Goal: Task Accomplishment & Management: Manage account settings

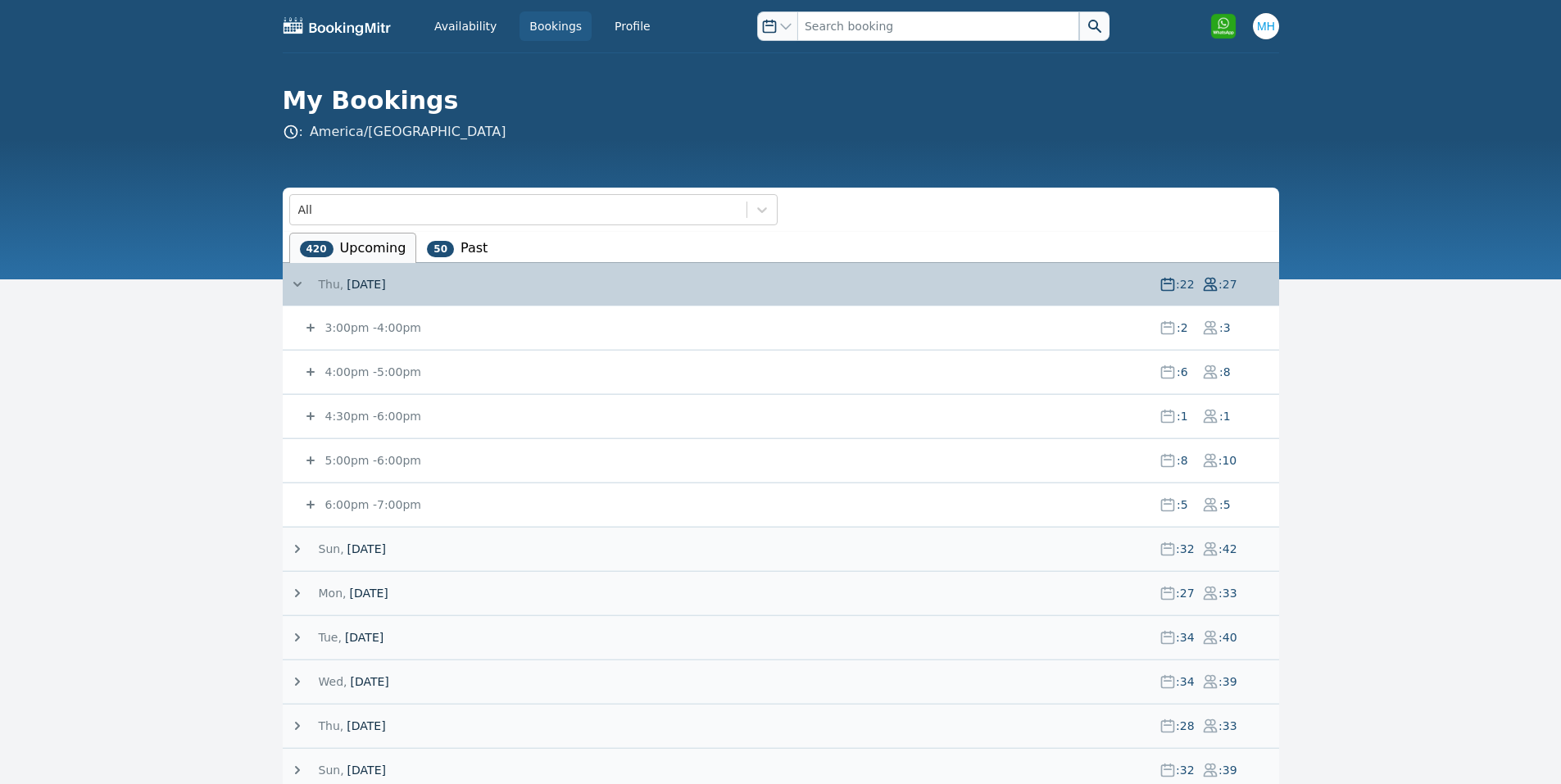
click at [383, 641] on span "[DATE]" at bounding box center [364, 636] width 38 height 16
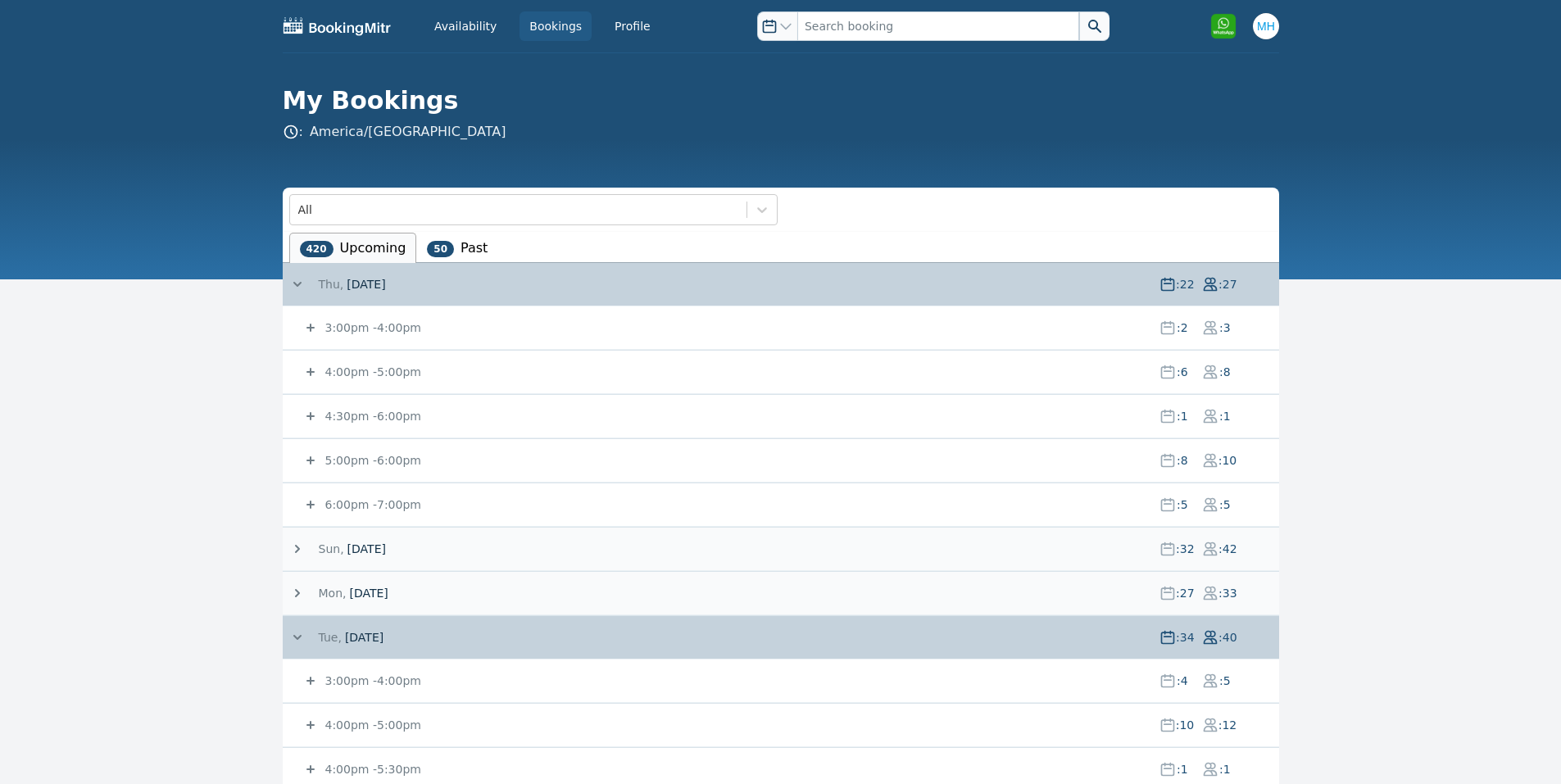
scroll to position [328, 0]
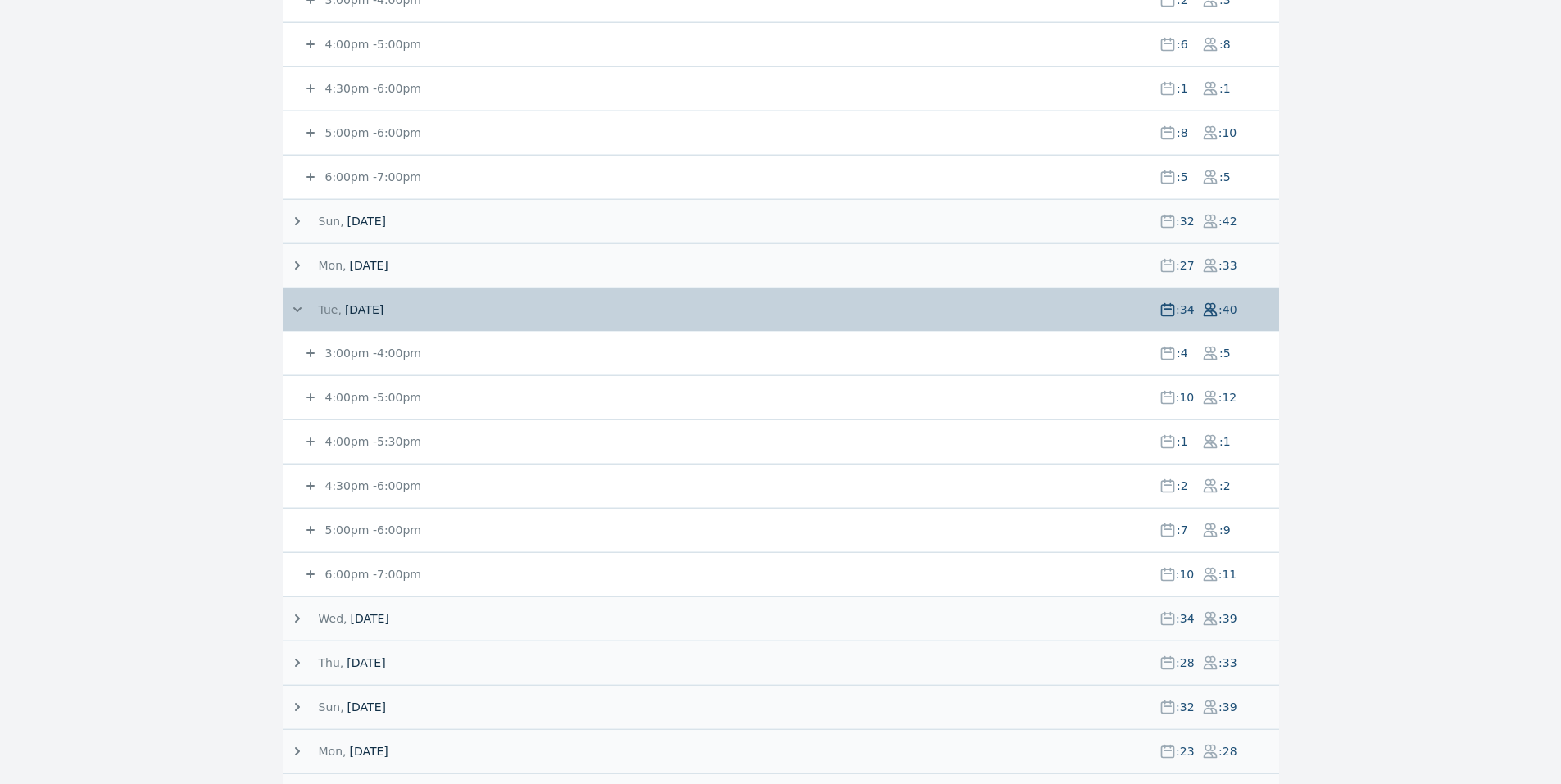
click at [378, 399] on small "4:00pm - 5:00pm" at bounding box center [372, 397] width 99 height 13
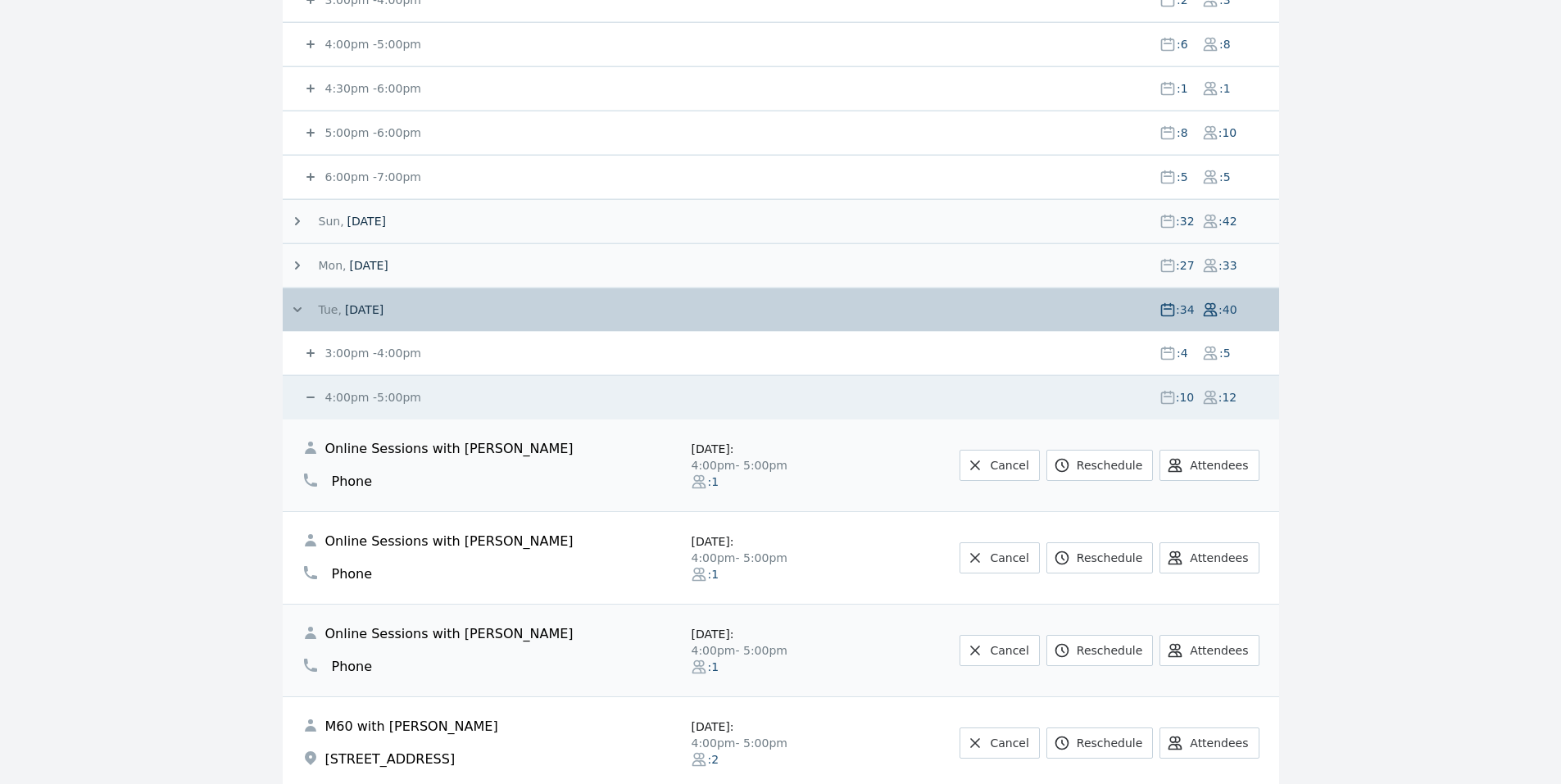
click at [378, 399] on small "4:00pm - 5:00pm" at bounding box center [372, 397] width 99 height 13
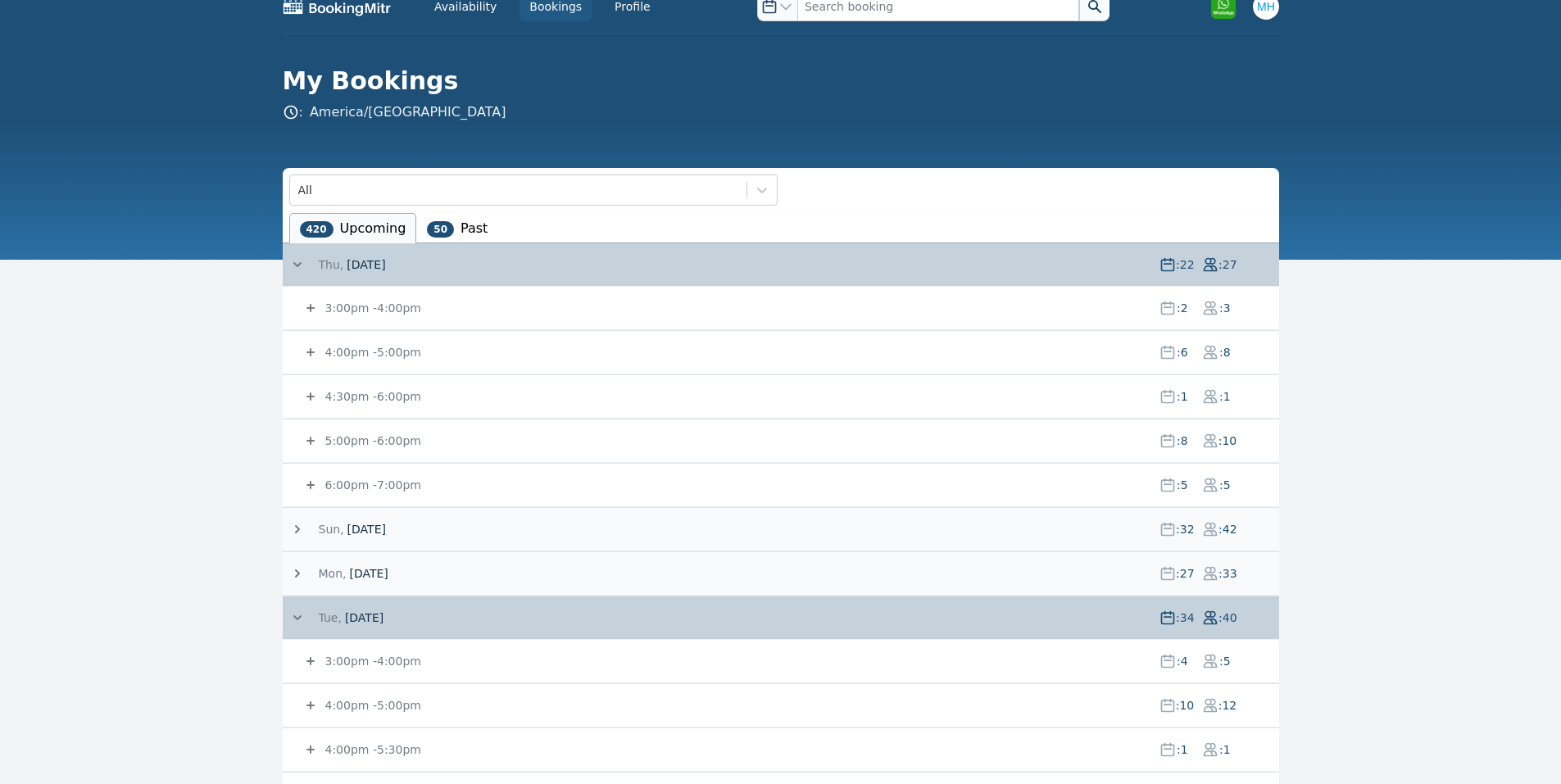
scroll to position [0, 0]
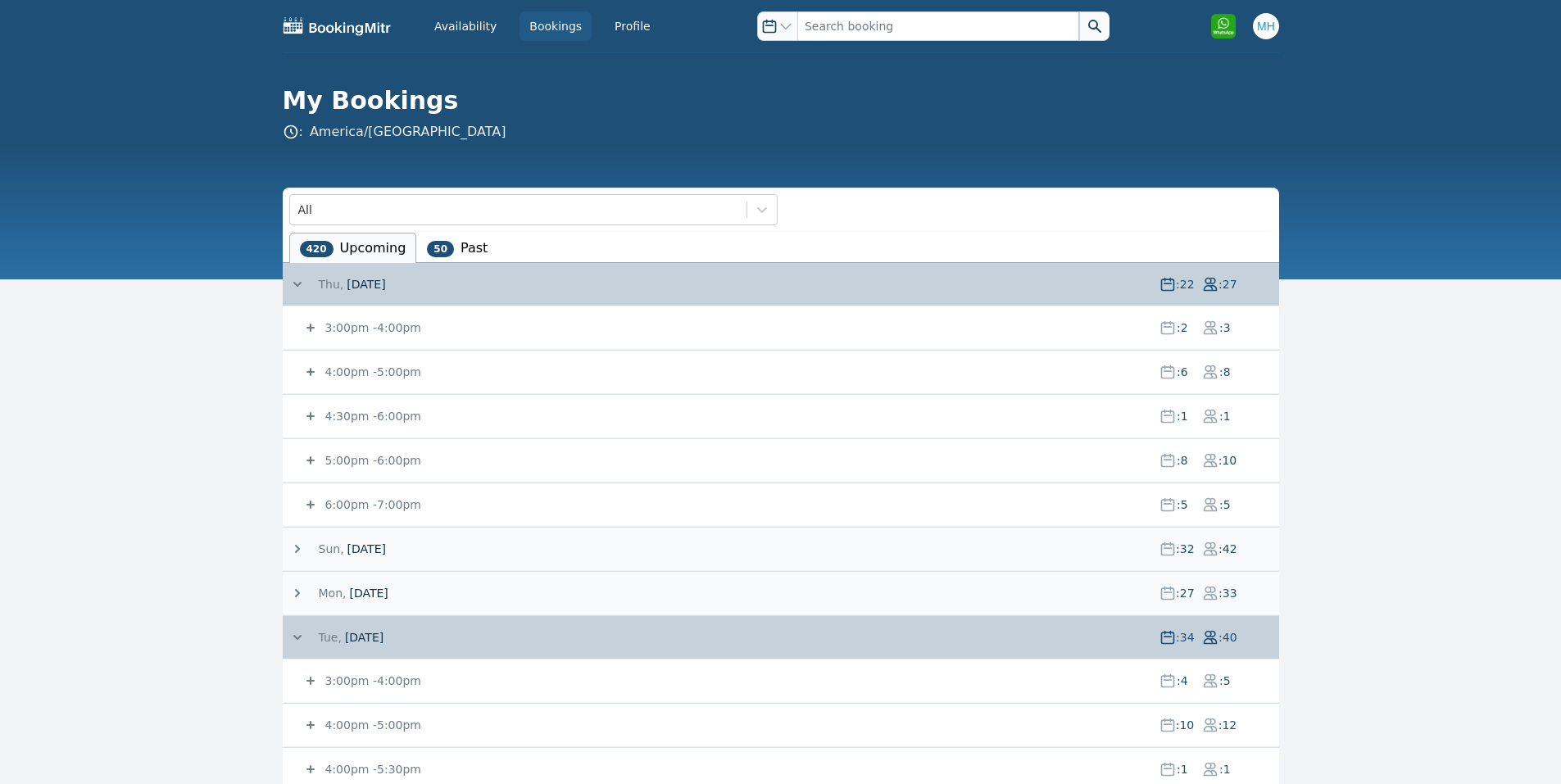
click at [353, 326] on small "3:00pm - 4:00pm" at bounding box center [372, 328] width 99 height 13
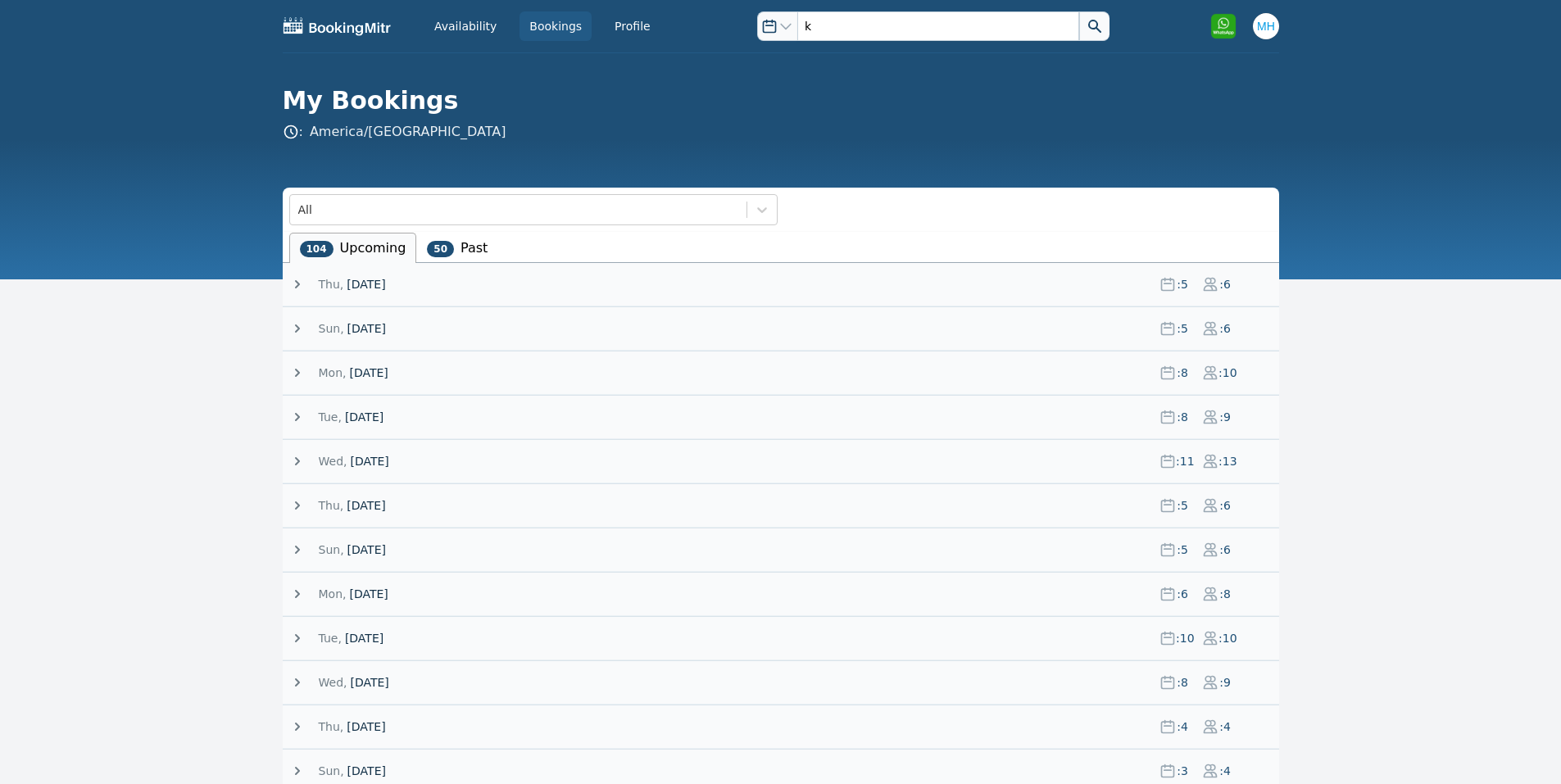
click at [385, 281] on span "[DATE]" at bounding box center [366, 284] width 38 height 13
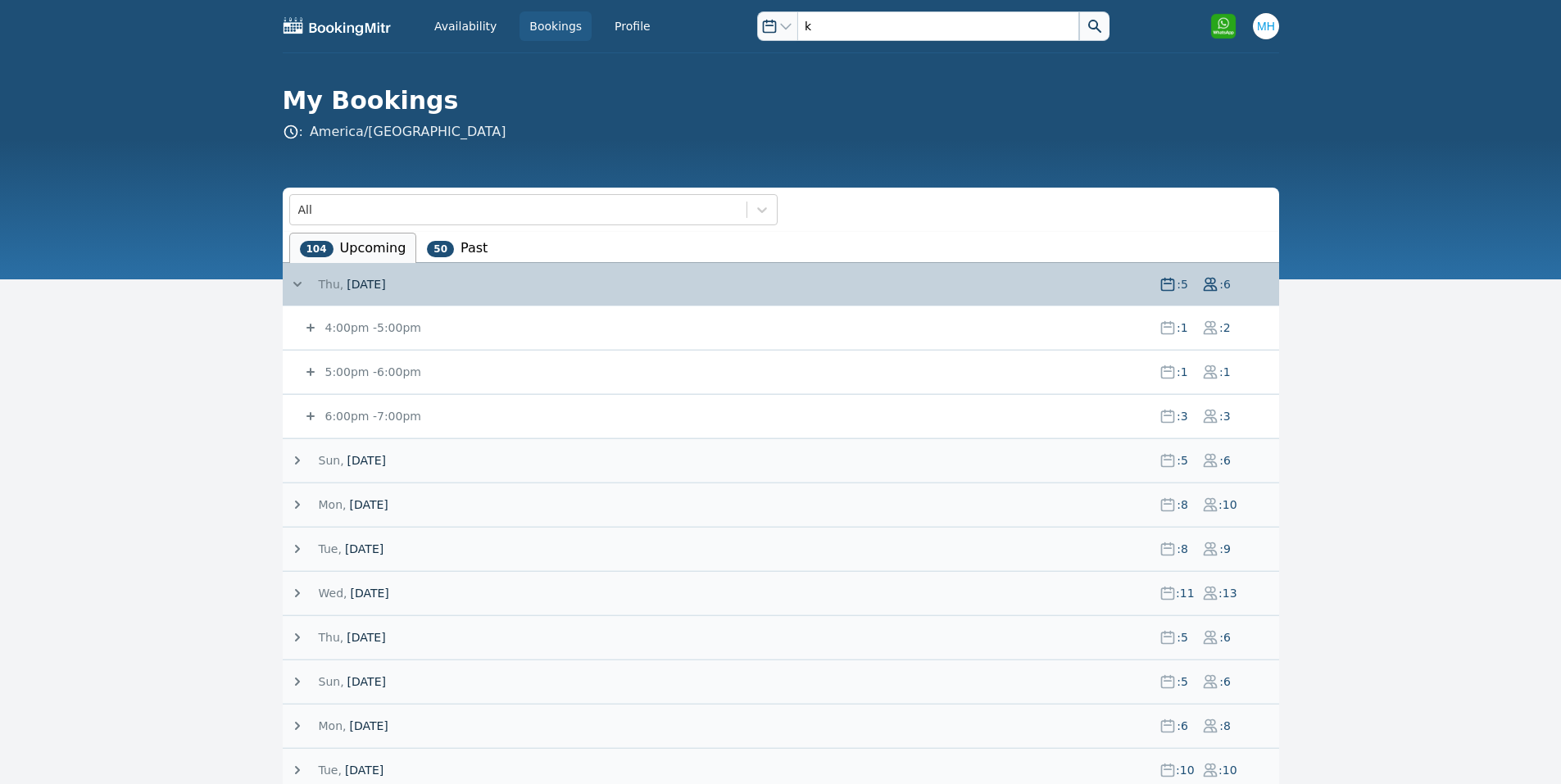
click at [381, 331] on small "4:00pm - 5:00pm" at bounding box center [372, 328] width 99 height 13
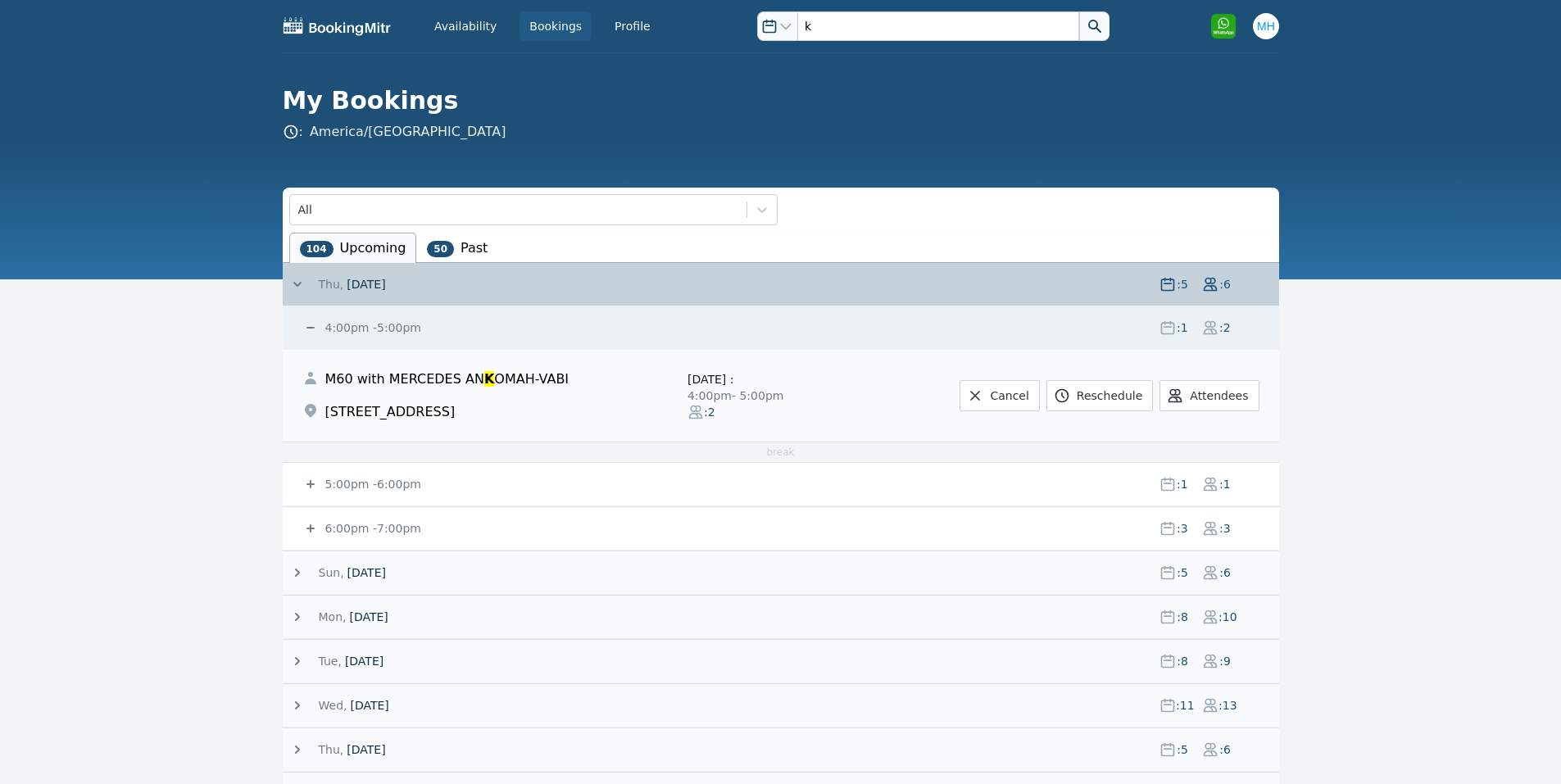
click at [381, 331] on small "4:00pm - 5:00pm" at bounding box center [372, 328] width 99 height 13
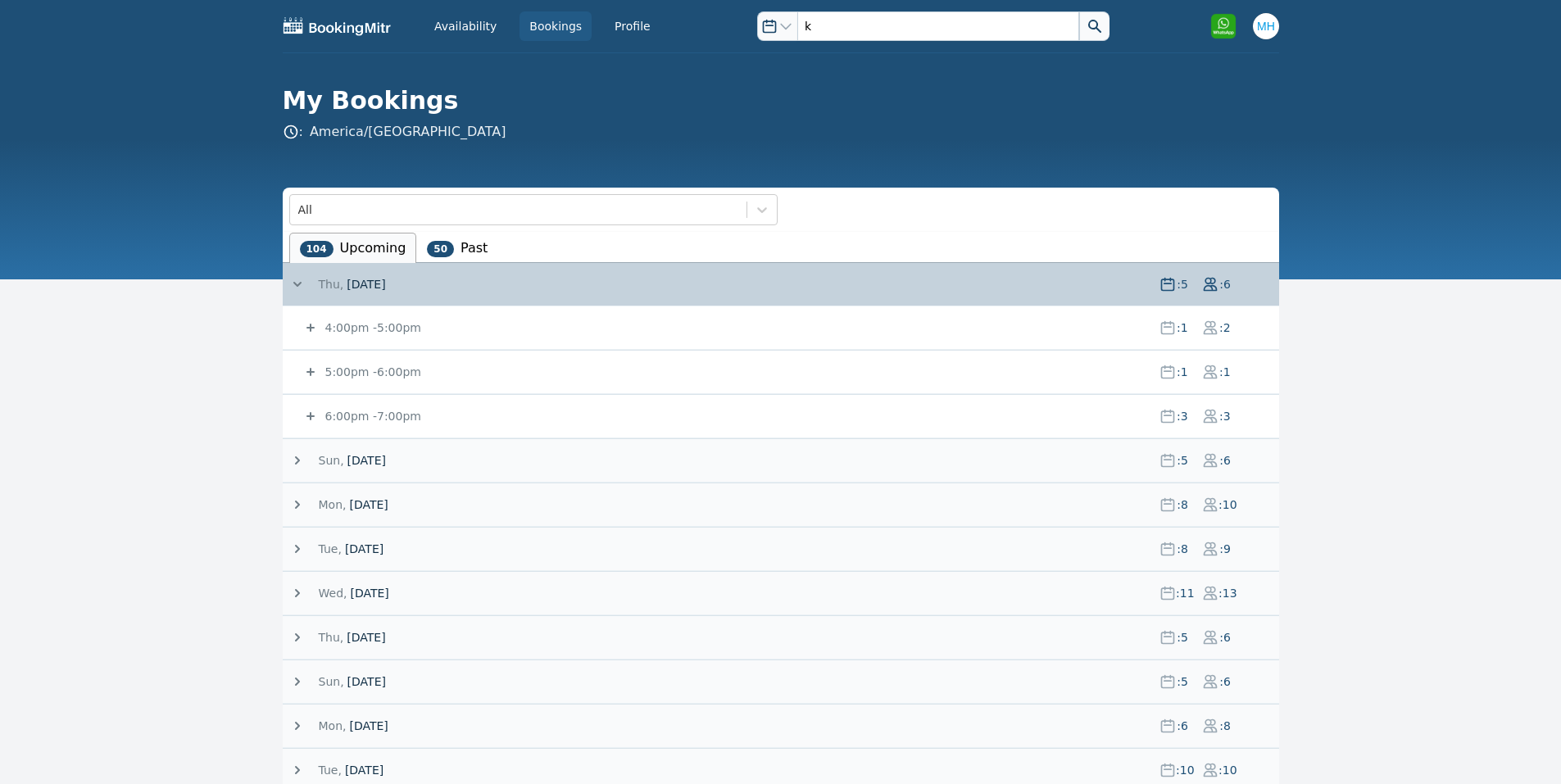
click at [381, 327] on small "4:00pm - 5:00pm" at bounding box center [372, 328] width 99 height 13
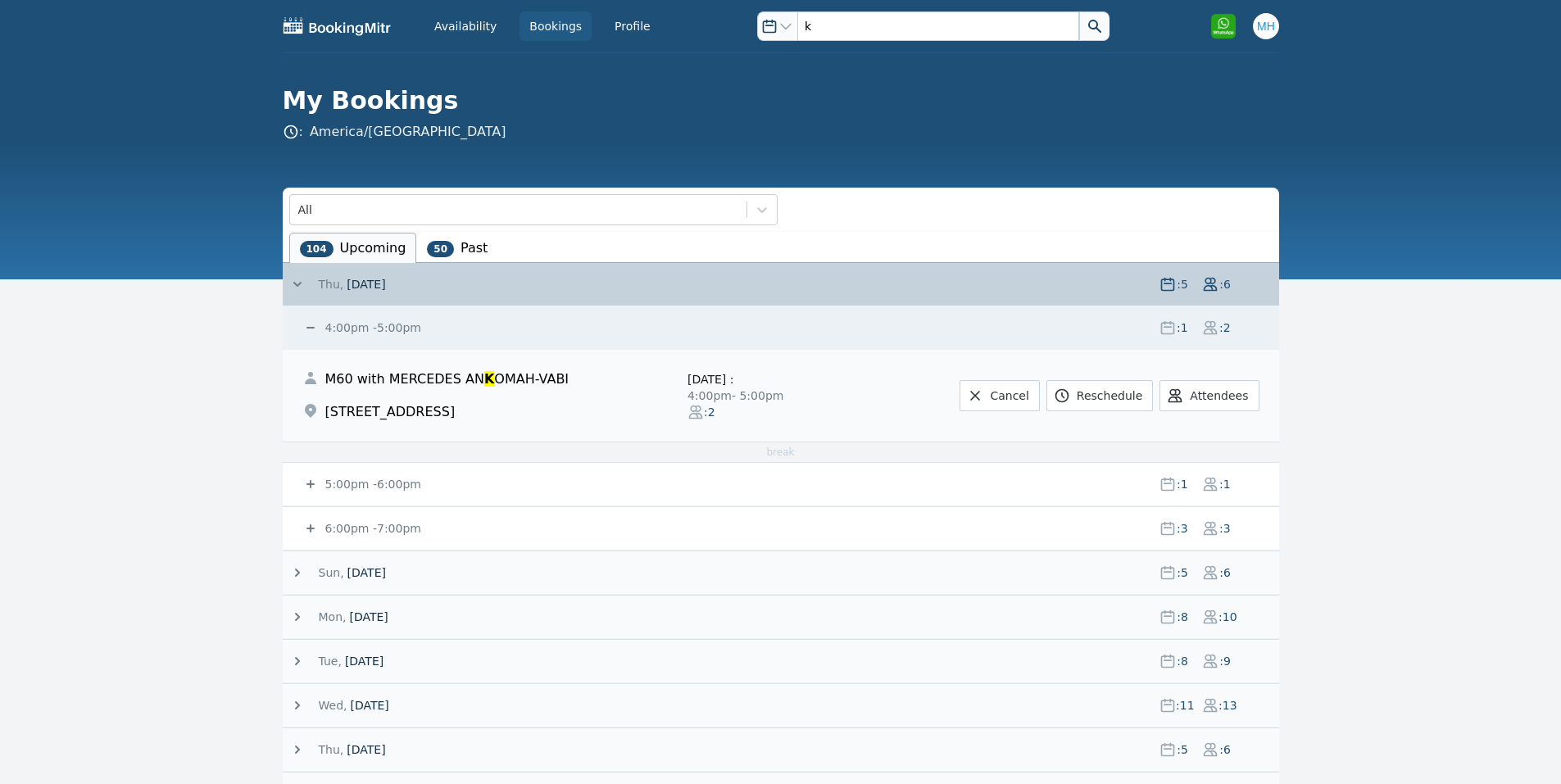
click at [395, 327] on small "4:00pm - 5:00pm" at bounding box center [372, 328] width 99 height 13
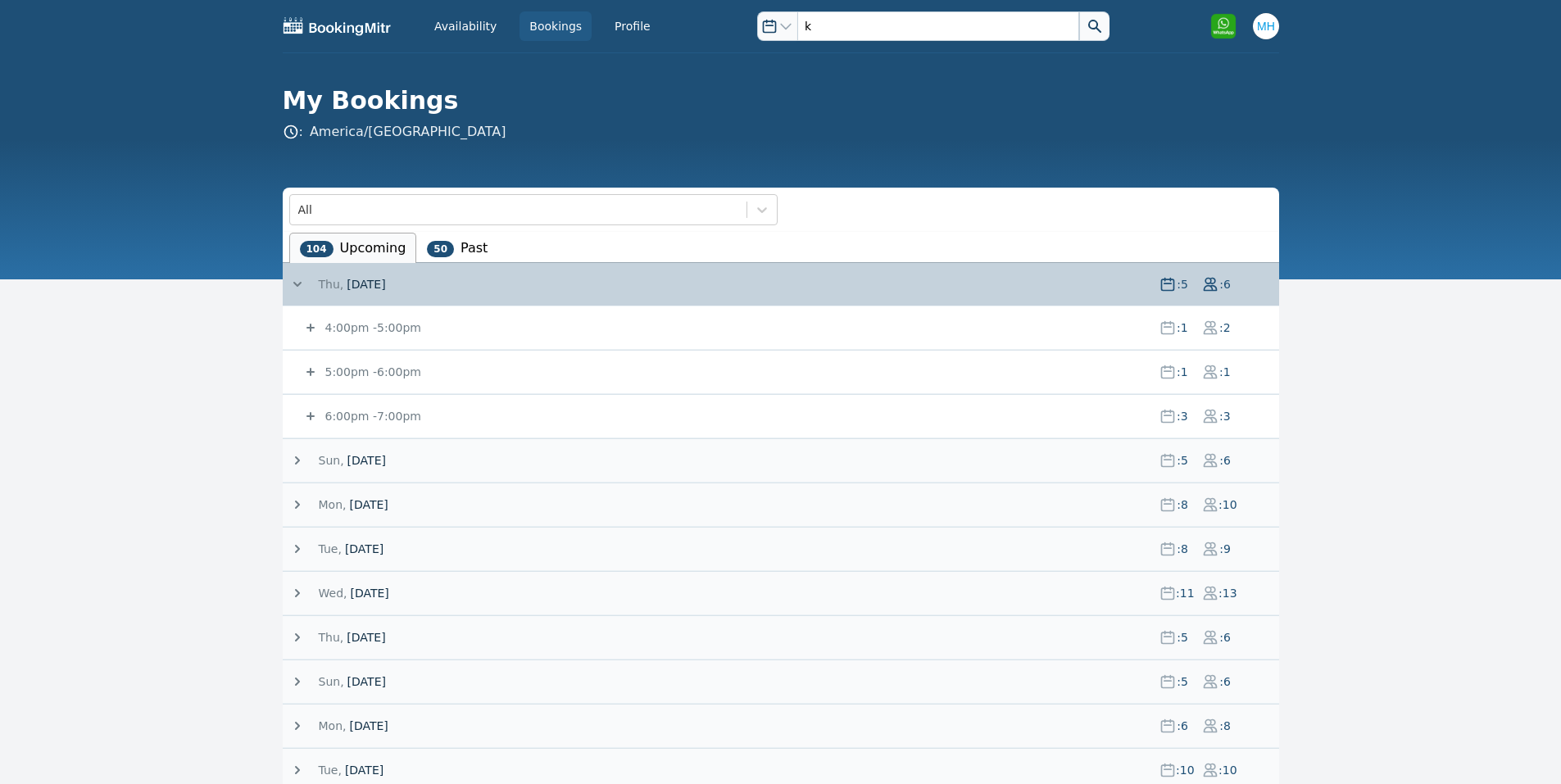
click at [368, 282] on span "[DATE]" at bounding box center [366, 284] width 38 height 13
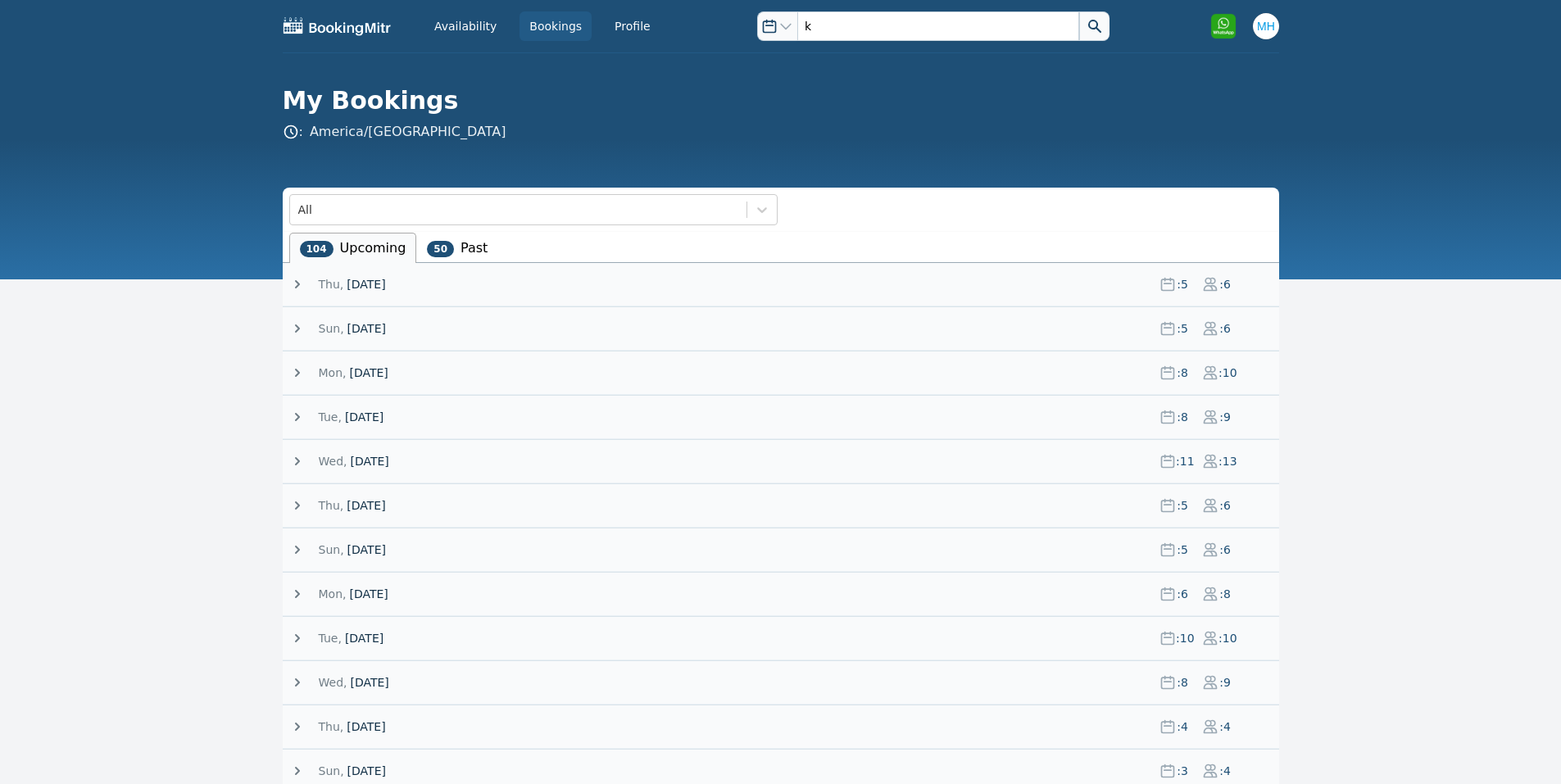
click at [368, 282] on span "[DATE]" at bounding box center [366, 284] width 38 height 13
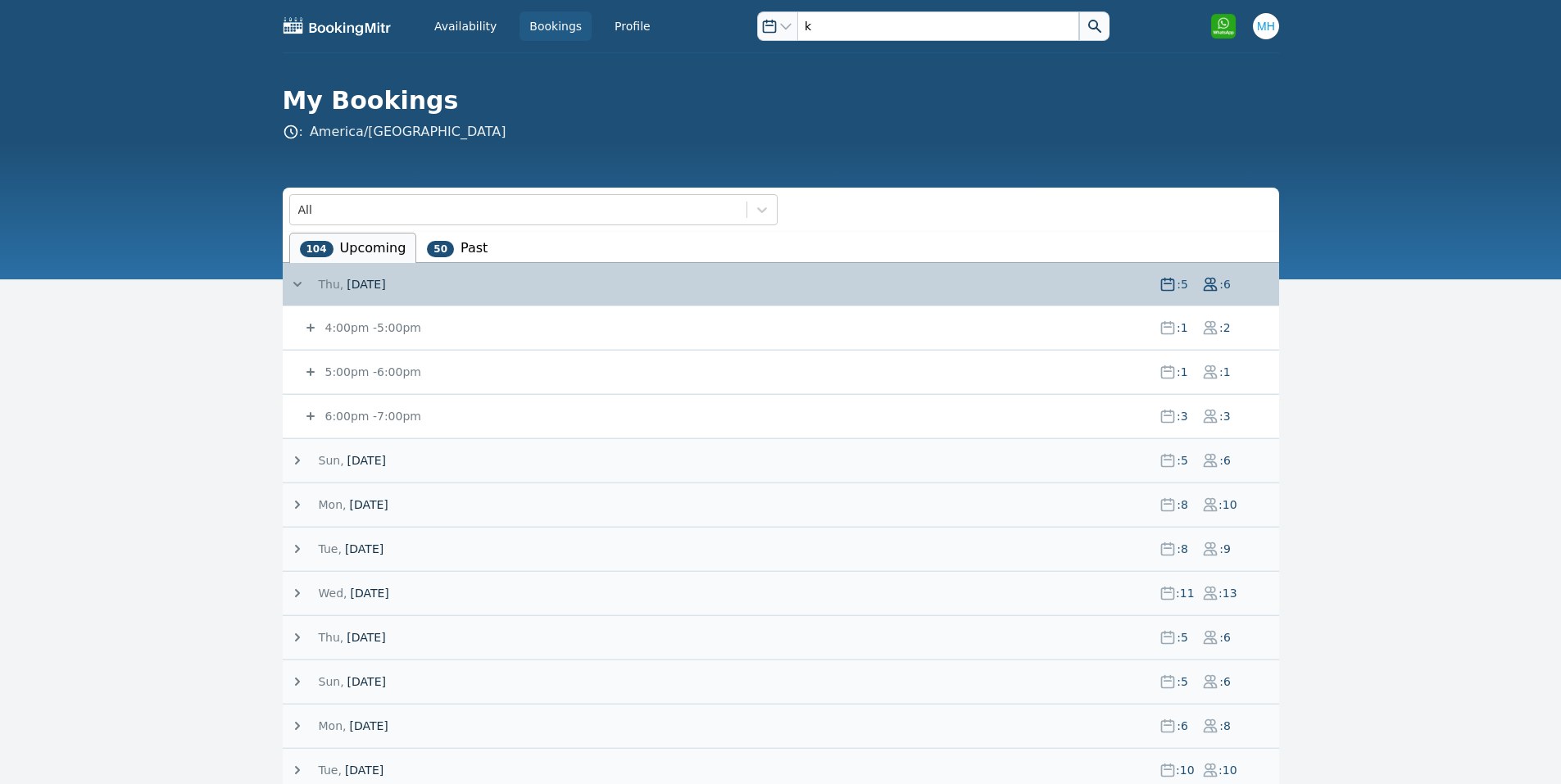
click at [451, 235] on li "50 Past" at bounding box center [457, 248] width 82 height 30
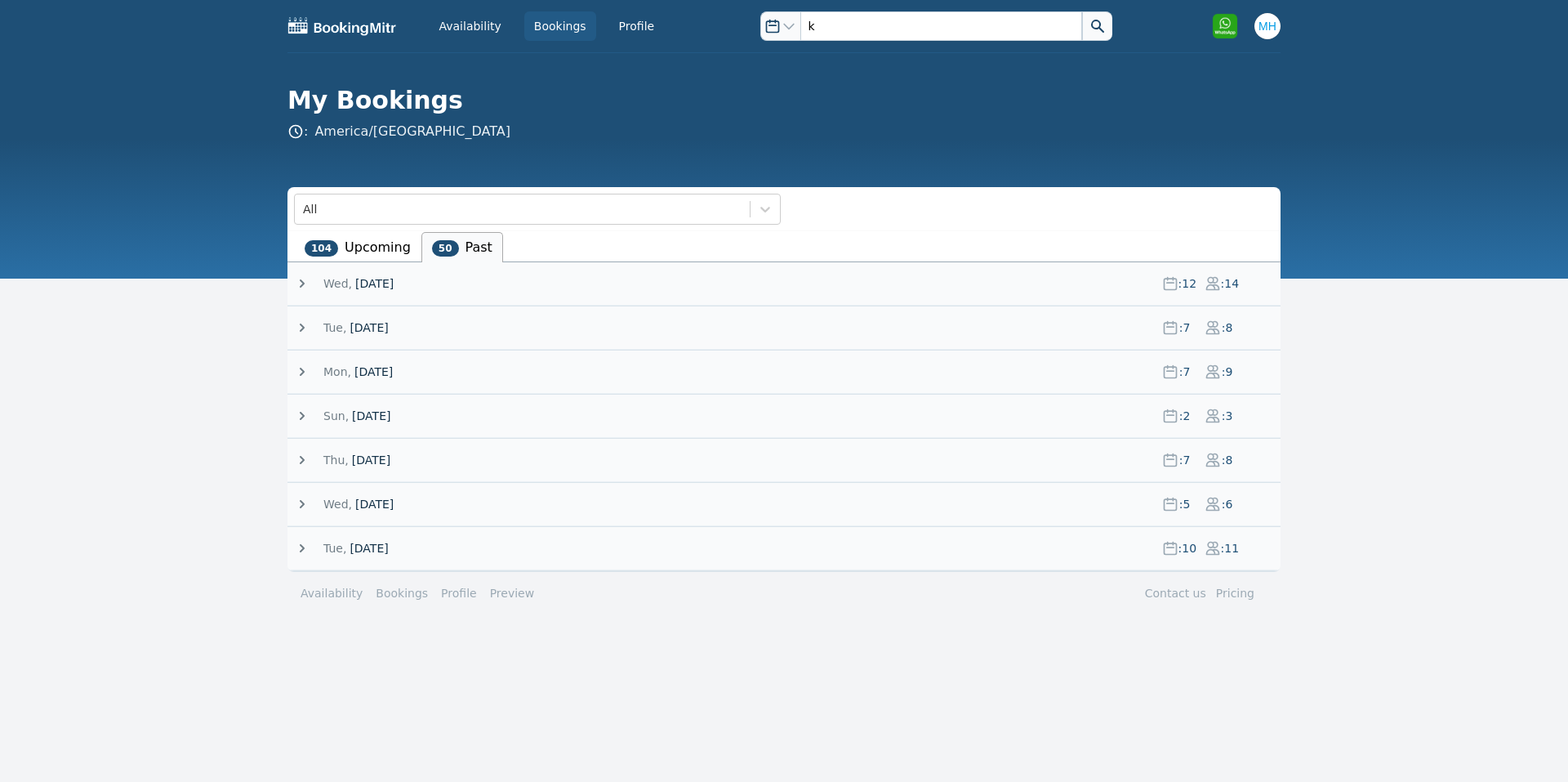
click at [393, 288] on span "10 September 25" at bounding box center [374, 283] width 38 height 13
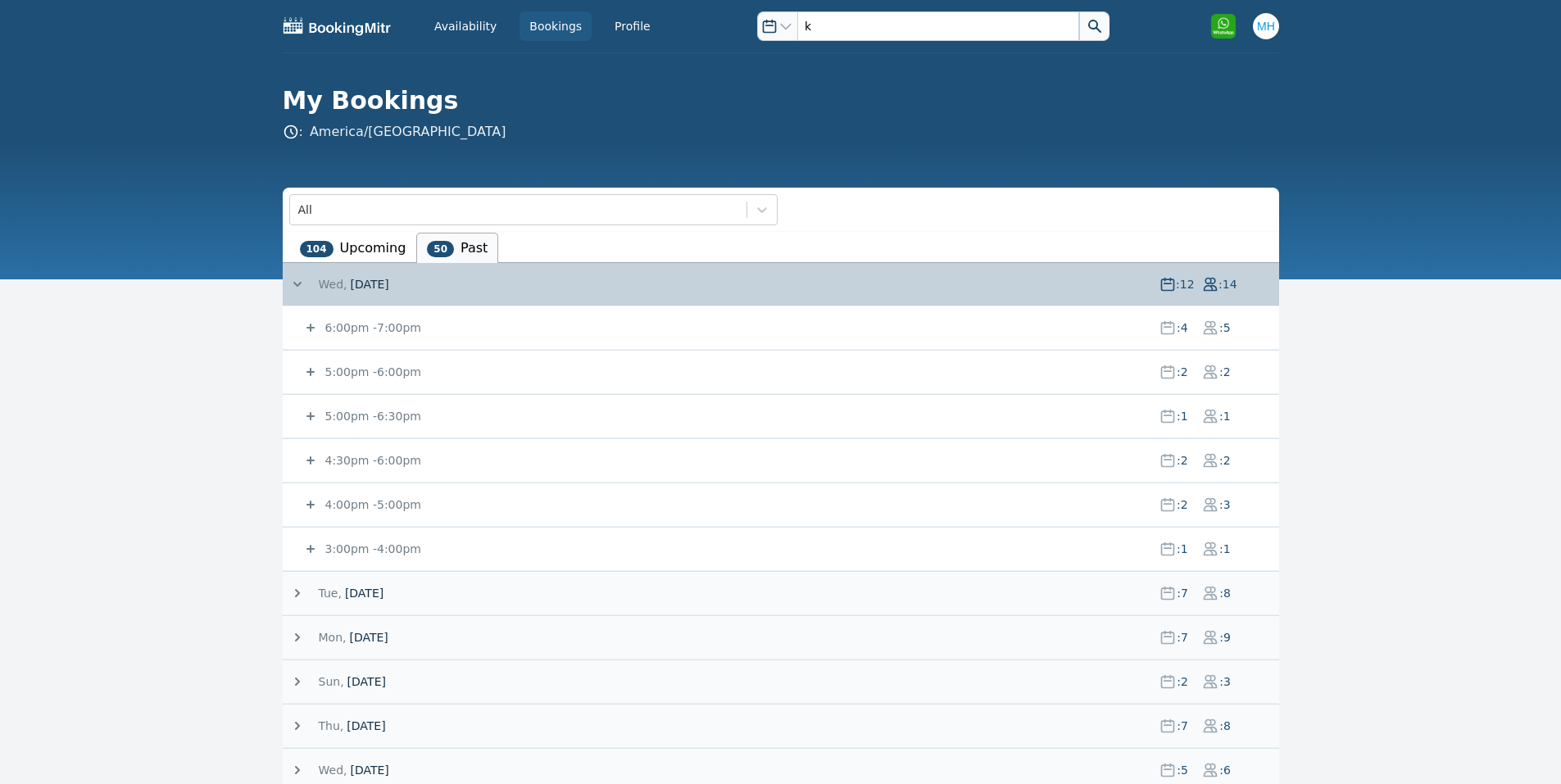
click at [389, 288] on span "10 September 25" at bounding box center [369, 284] width 38 height 13
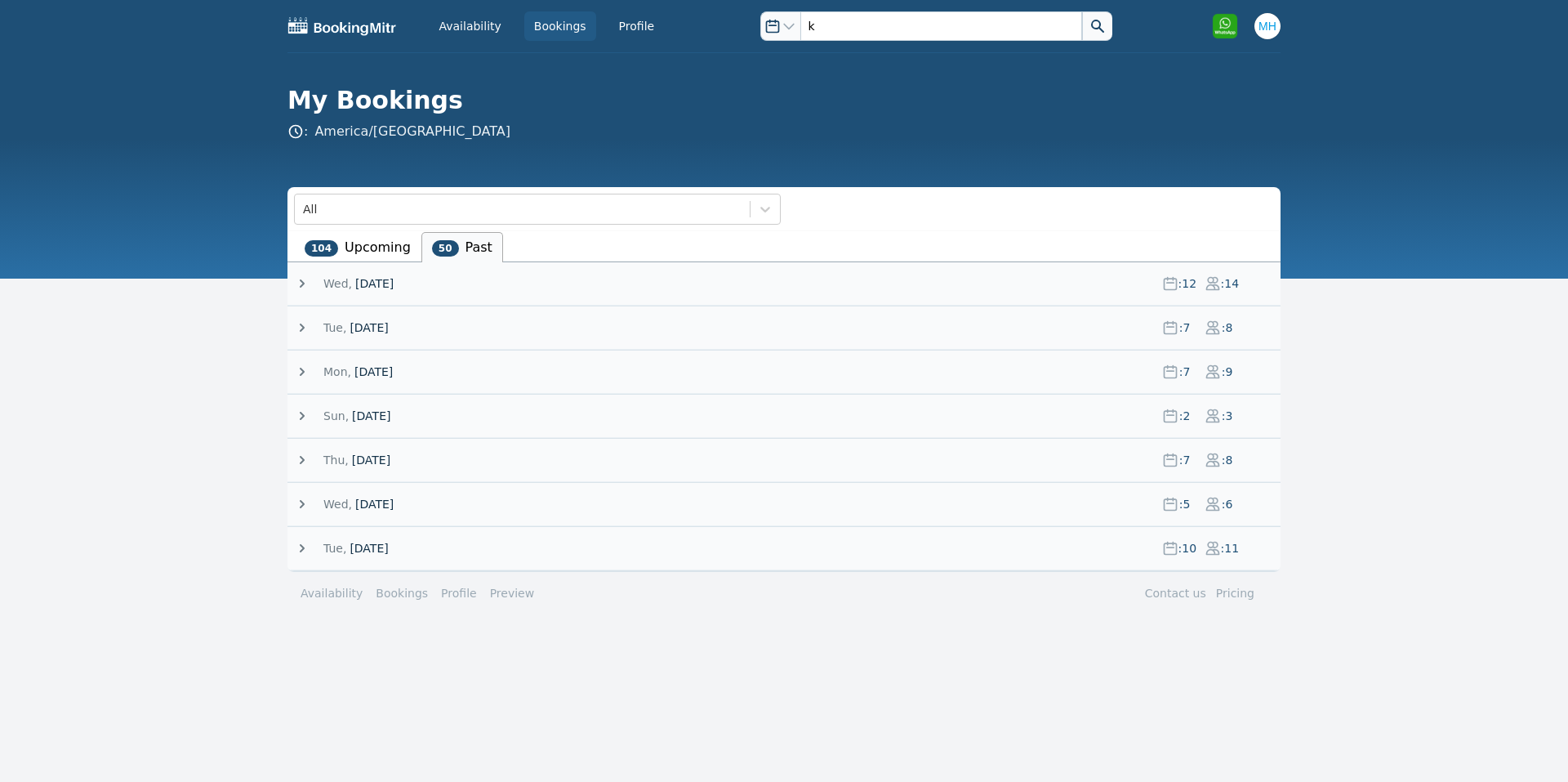
click at [387, 260] on li "104 Upcoming" at bounding box center [357, 247] width 127 height 30
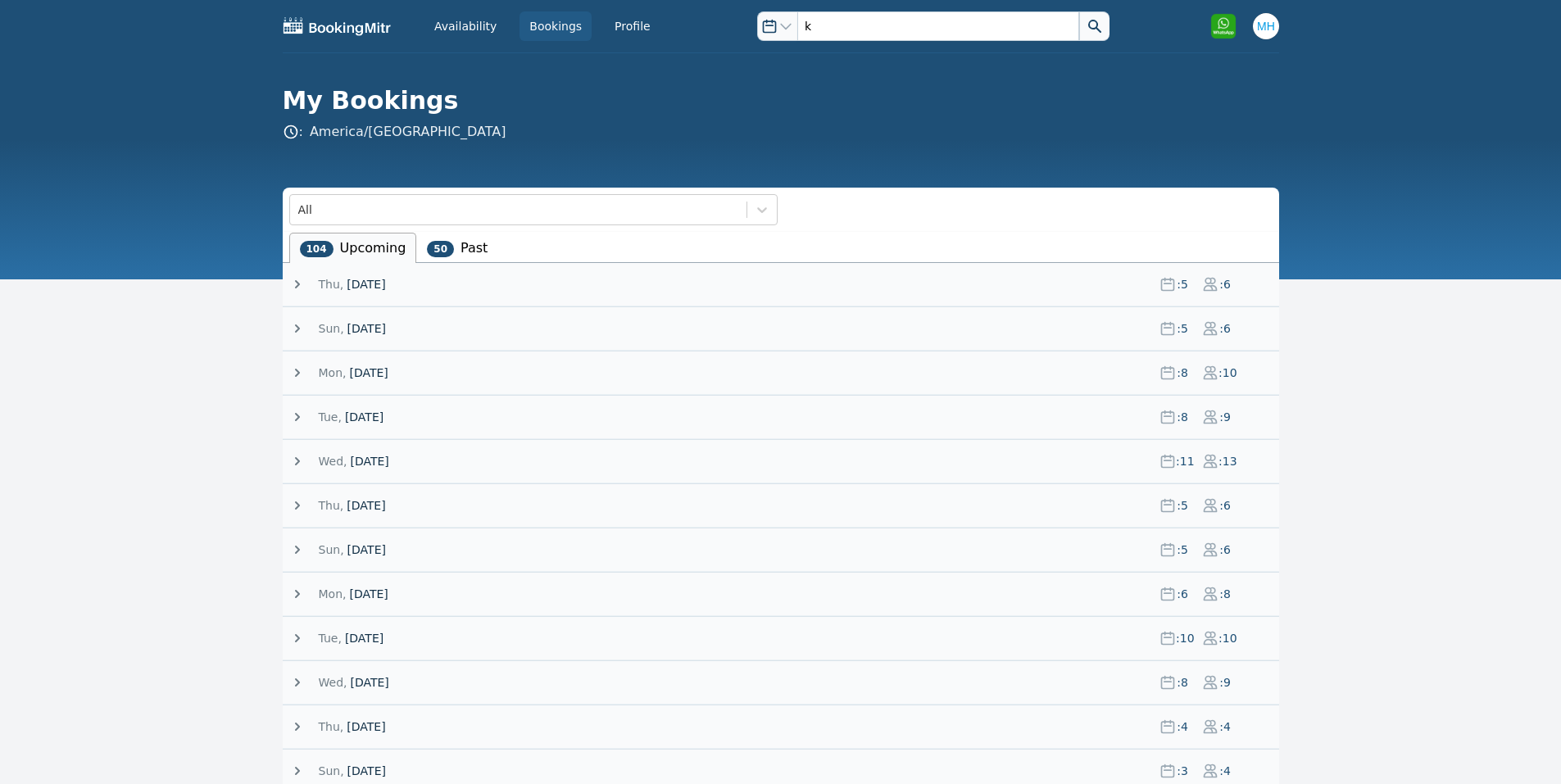
click at [385, 287] on span "[DATE]" at bounding box center [366, 284] width 38 height 13
click at [820, 21] on input "k" at bounding box center [939, 26] width 282 height 30
click at [1079, 11] on button at bounding box center [1094, 26] width 30 height 30
click at [385, 286] on span "[DATE]" at bounding box center [366, 284] width 38 height 16
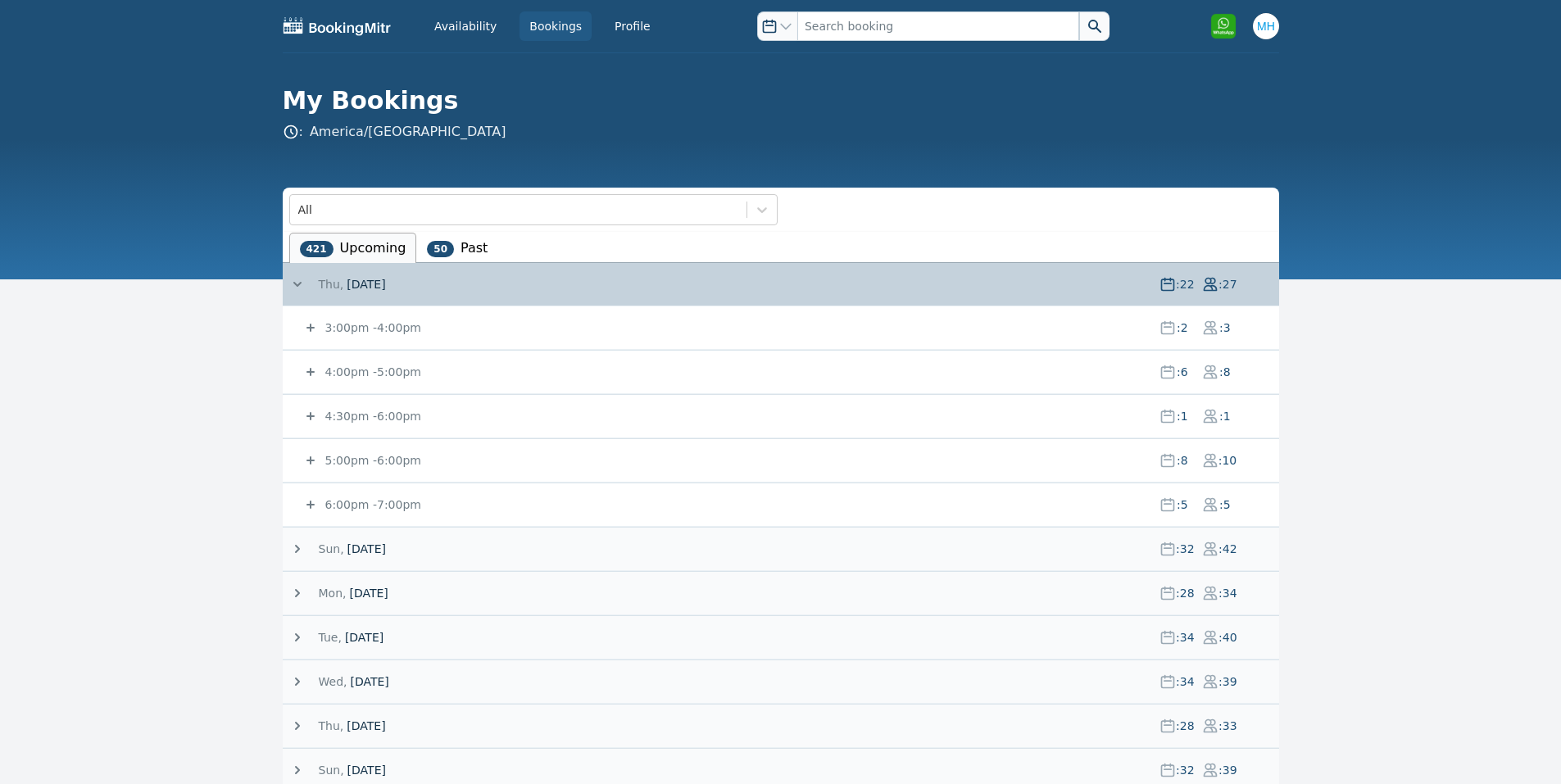
click at [386, 326] on small "3:00pm - 4:00pm" at bounding box center [372, 328] width 99 height 13
